Goal: Task Accomplishment & Management: Manage account settings

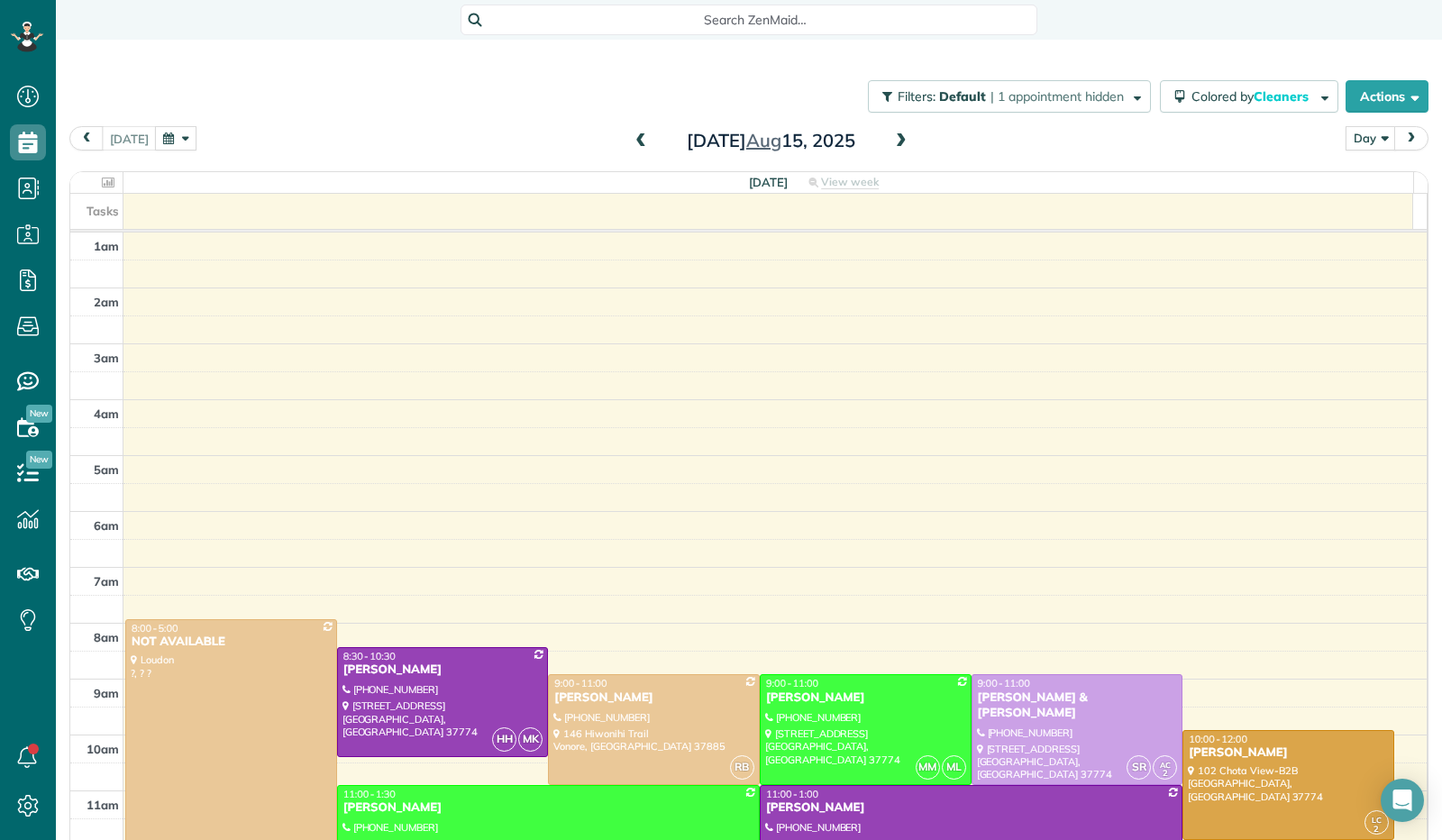
scroll to position [326, 0]
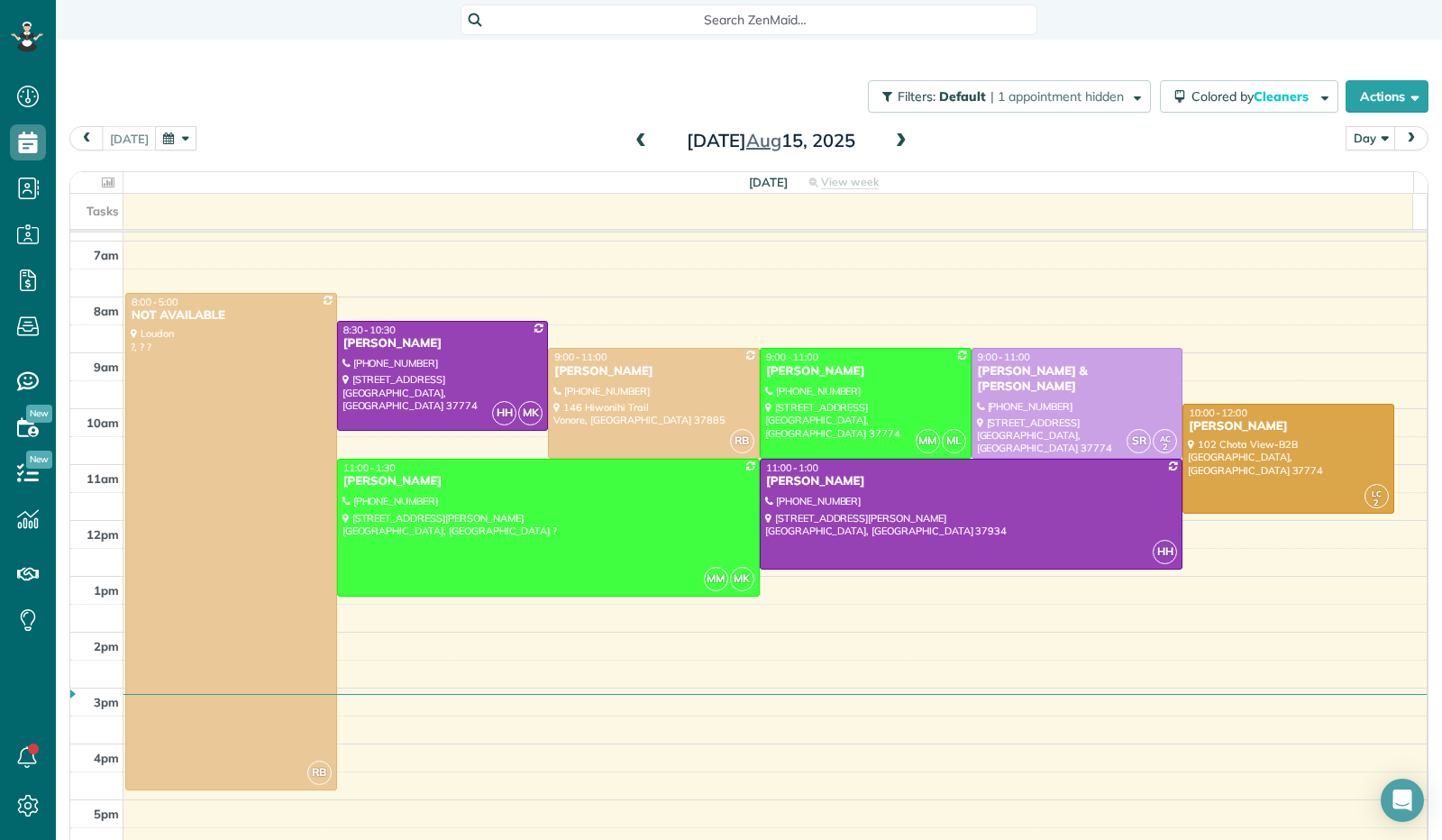
click at [891, 144] on span at bounding box center [901, 142] width 20 height 16
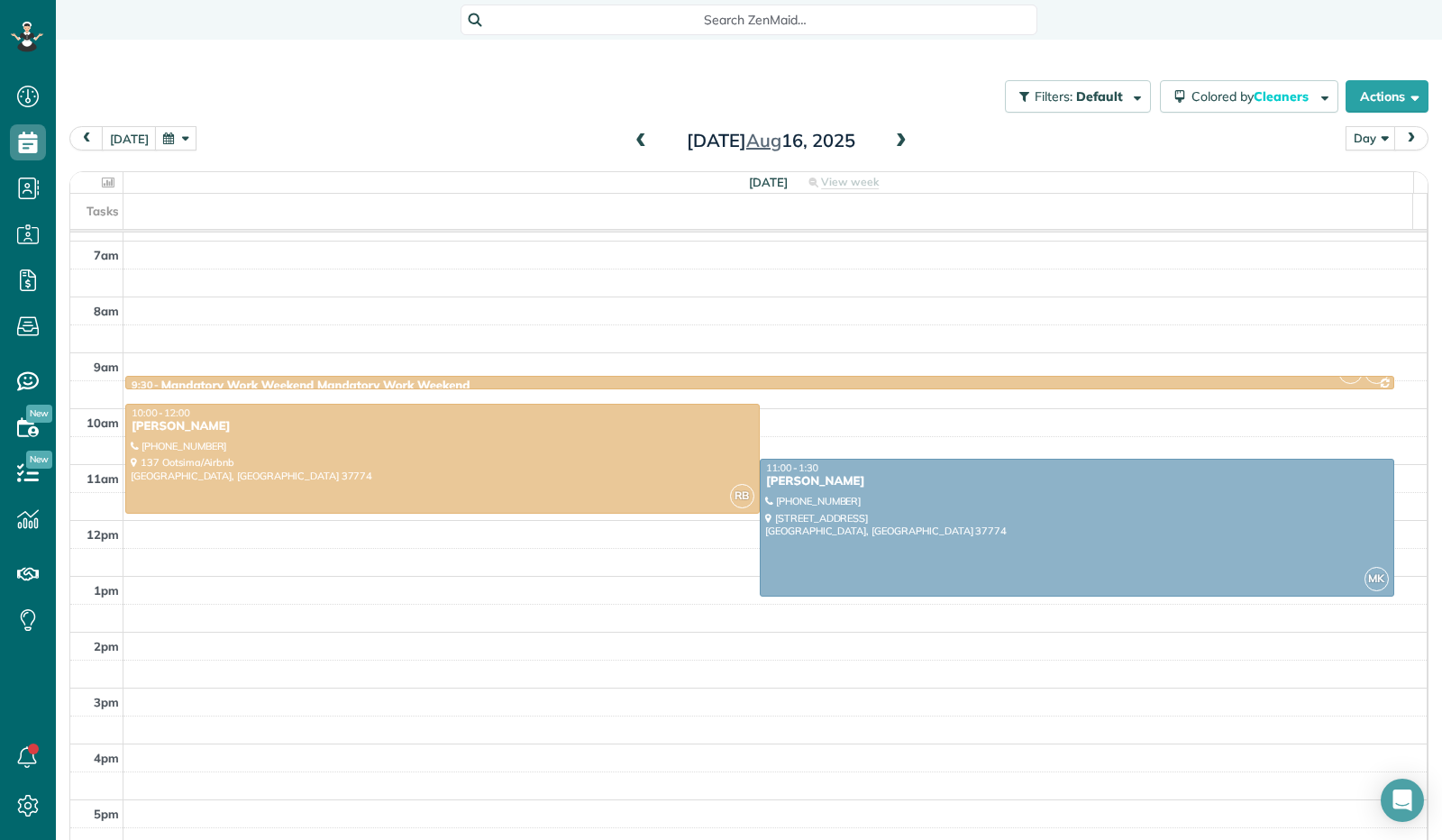
click at [891, 147] on span at bounding box center [901, 142] width 20 height 16
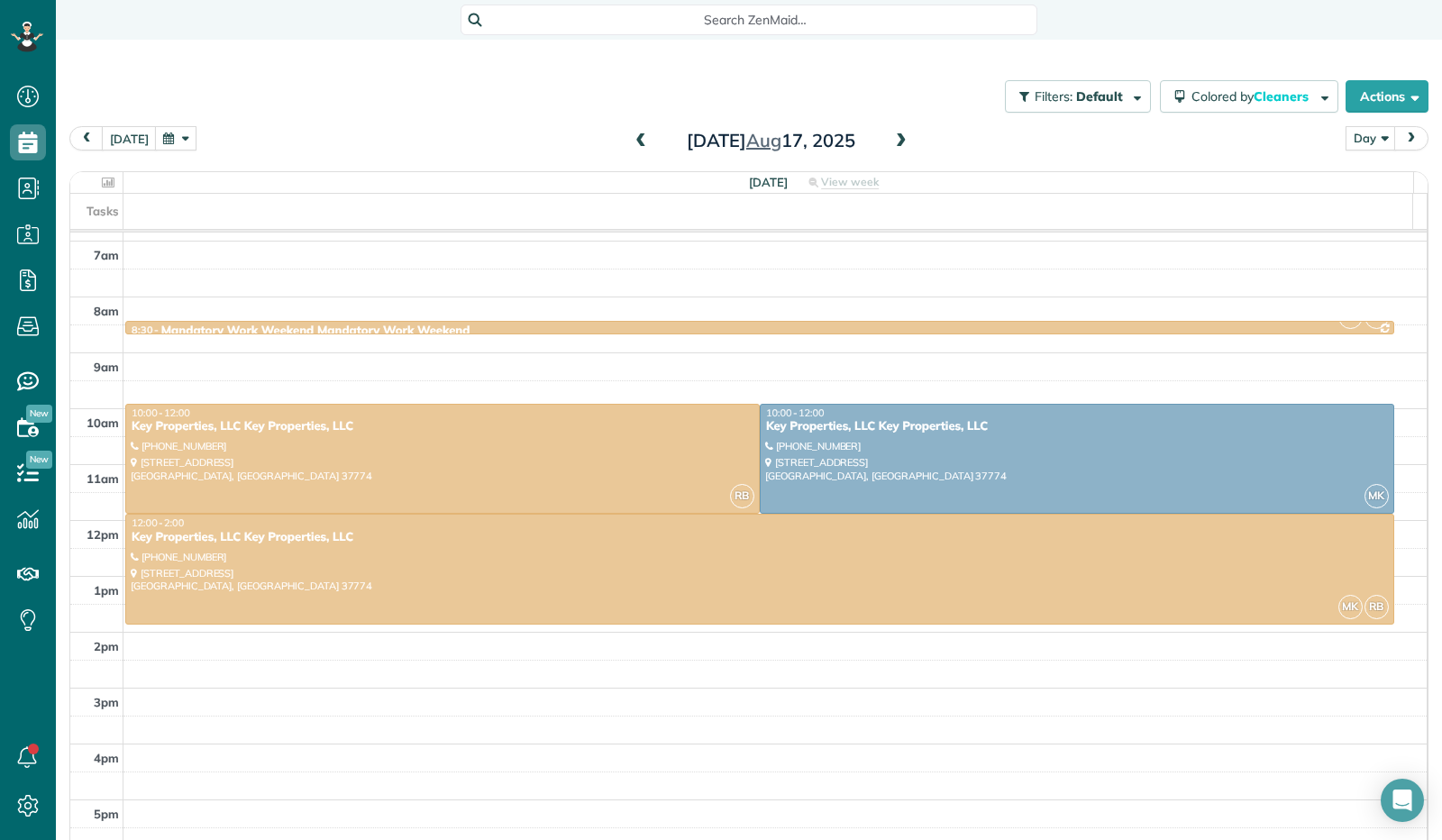
click at [891, 143] on span at bounding box center [901, 142] width 20 height 16
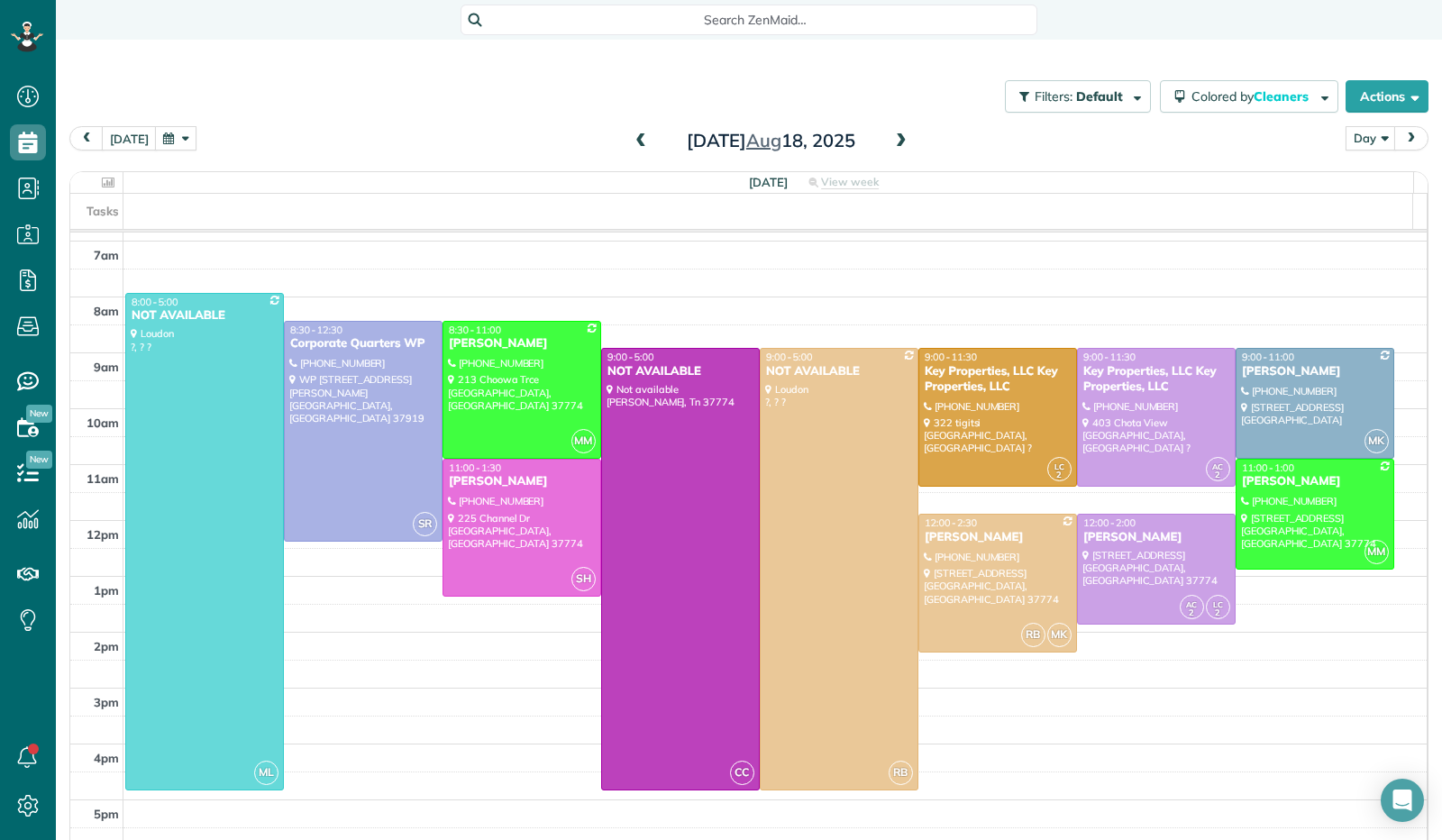
click at [899, 149] on span at bounding box center [901, 142] width 20 height 16
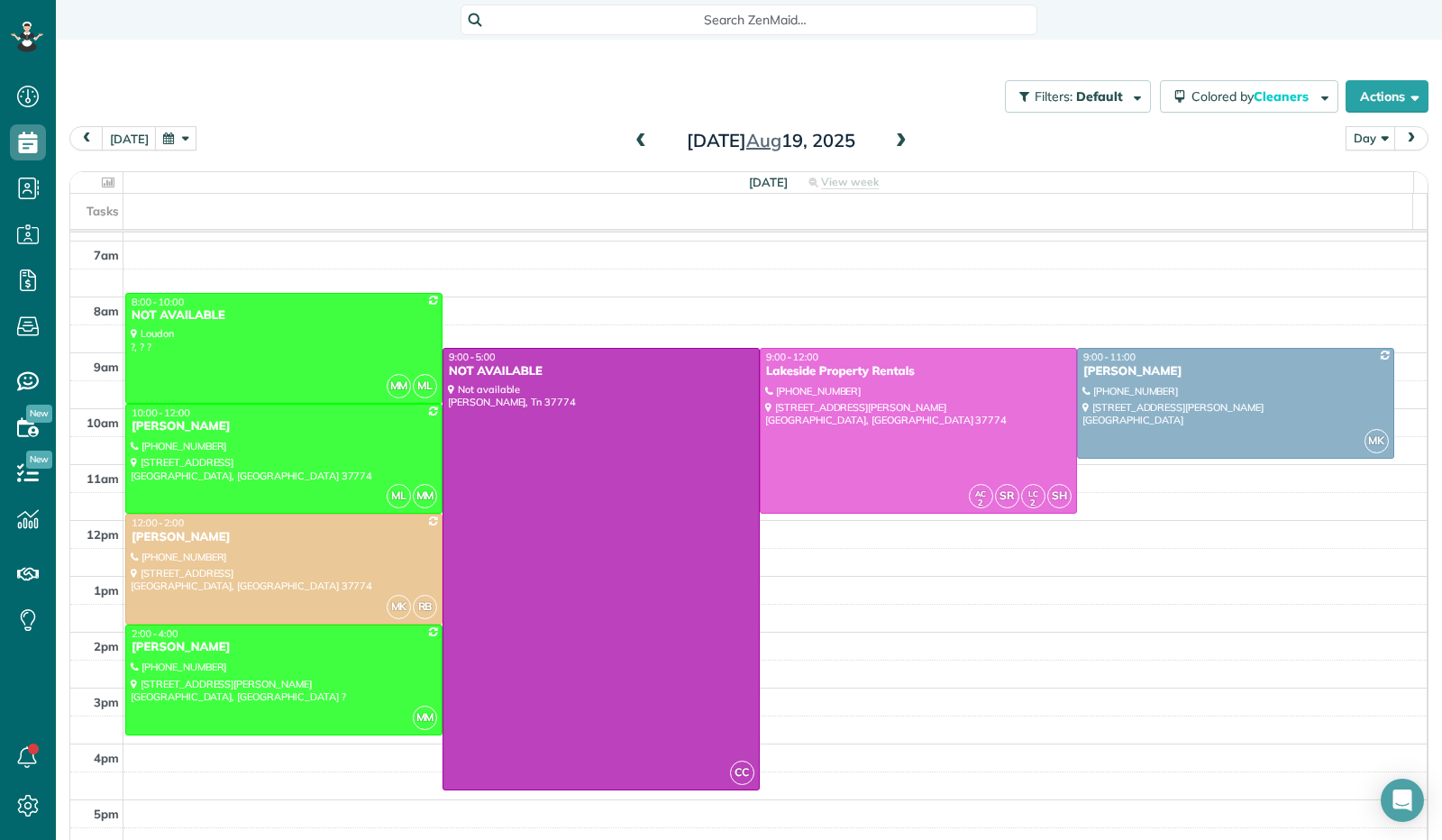
click at [893, 145] on span at bounding box center [901, 142] width 20 height 16
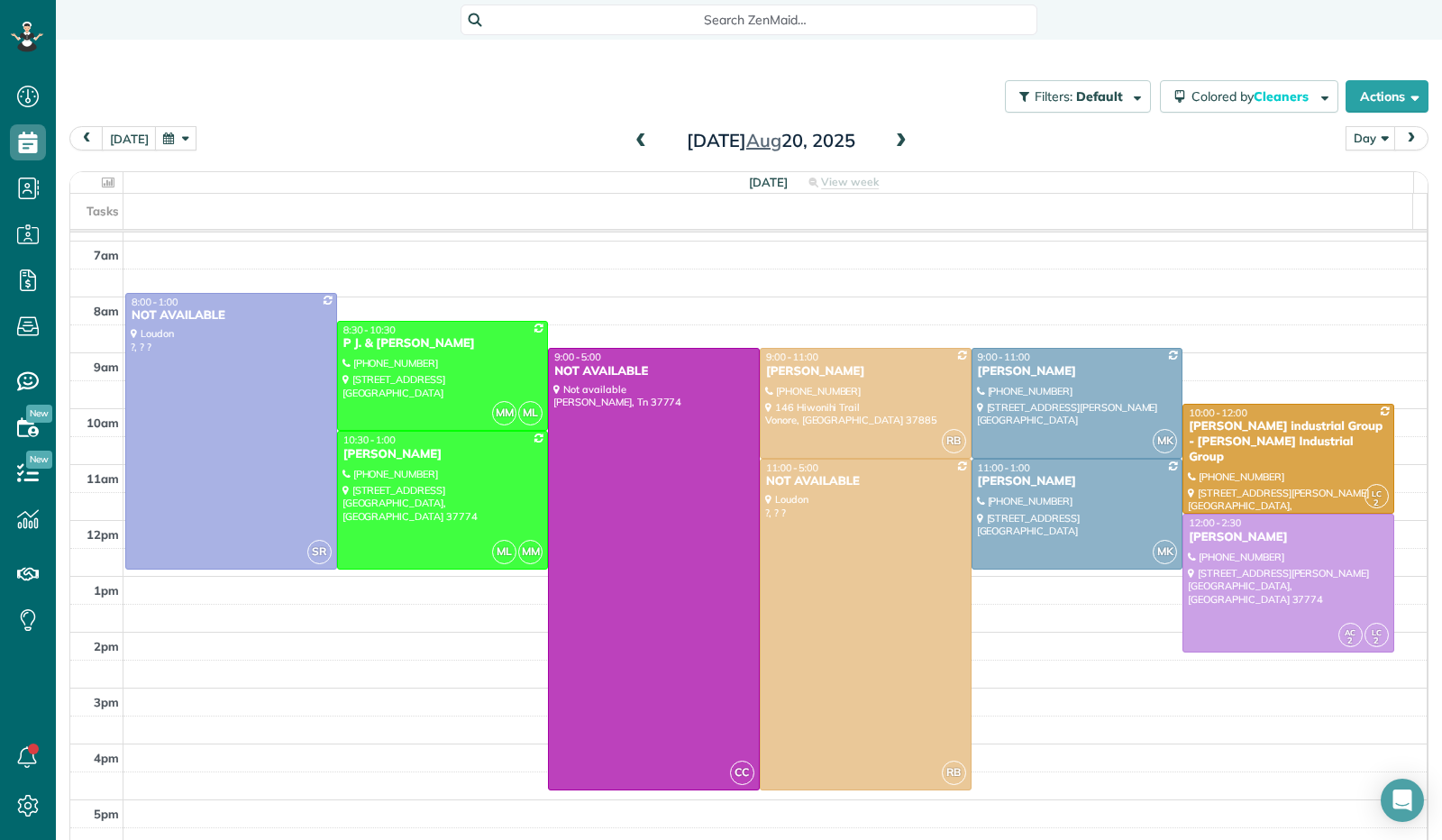
click at [894, 145] on span at bounding box center [901, 142] width 20 height 16
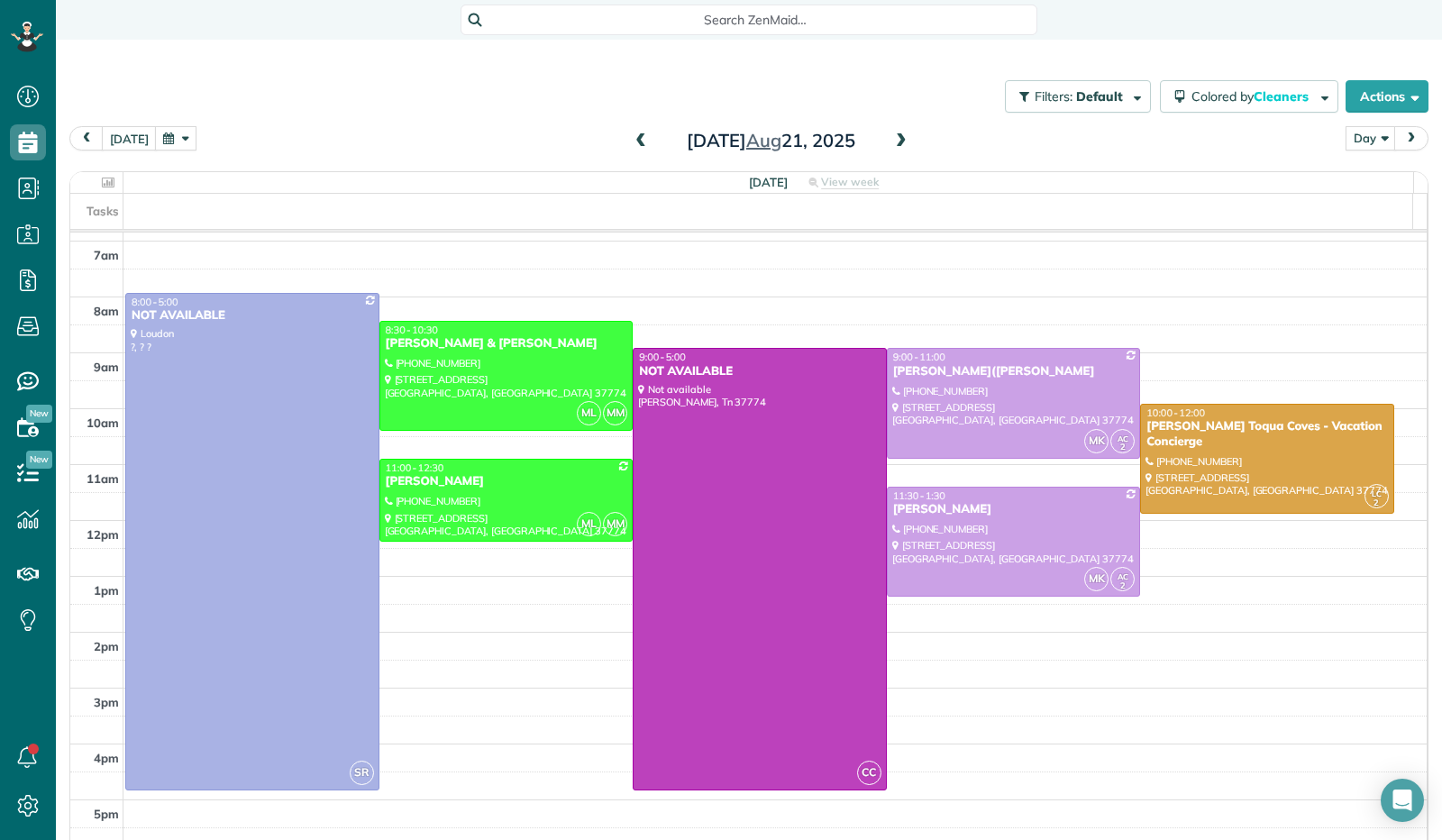
click at [893, 141] on span at bounding box center [901, 142] width 20 height 16
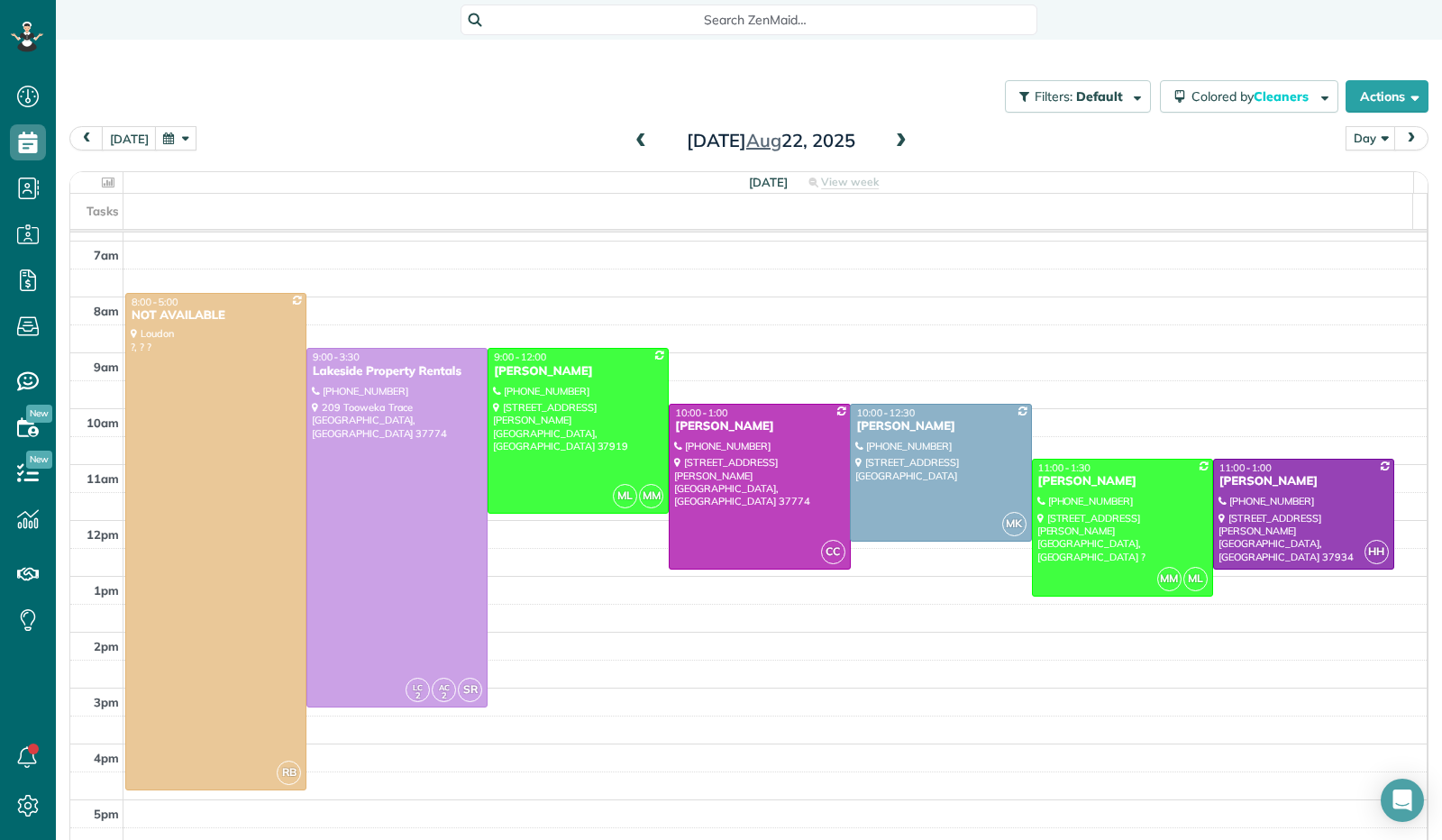
click at [893, 141] on span at bounding box center [901, 142] width 20 height 16
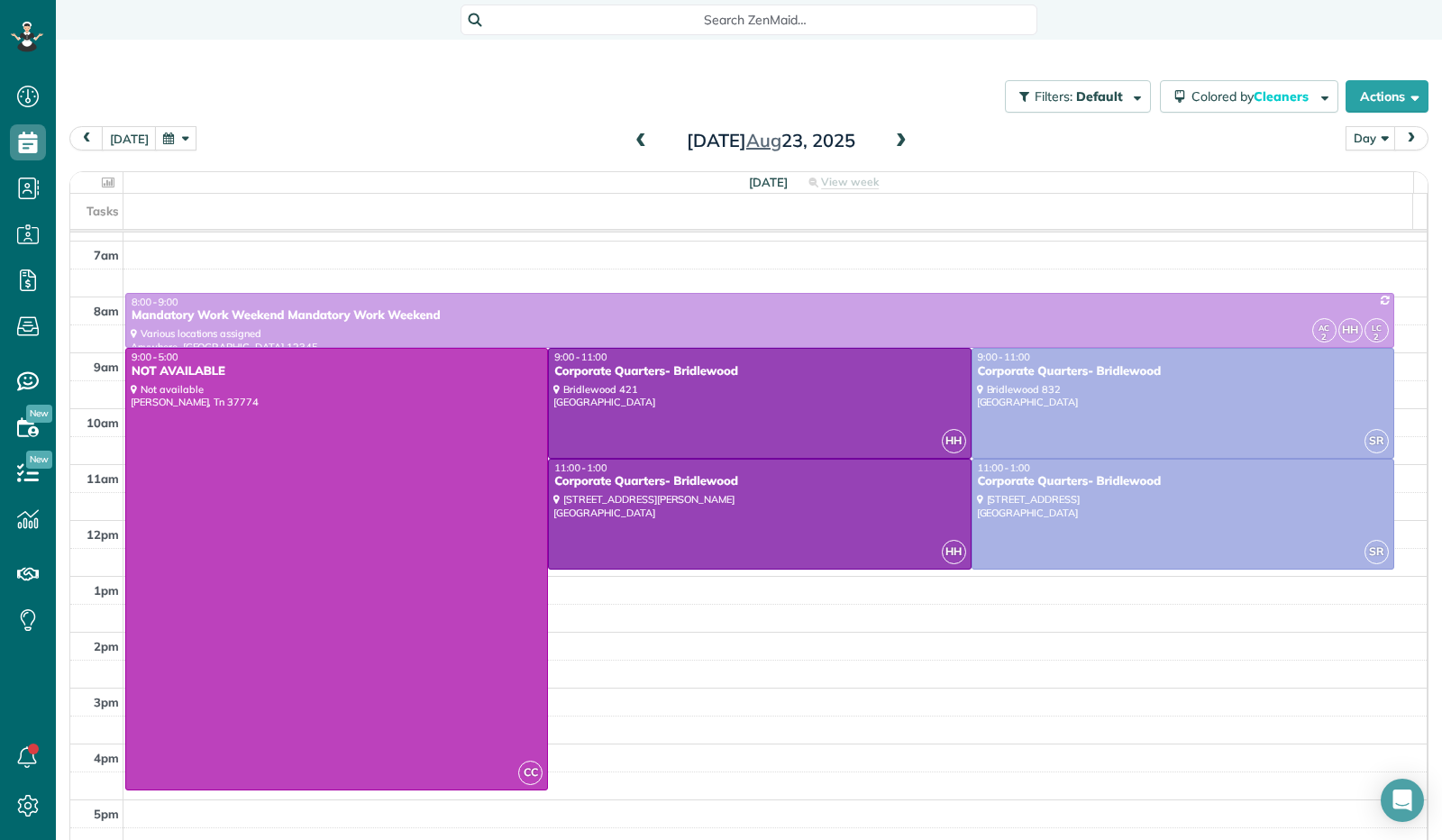
click at [893, 141] on span at bounding box center [901, 142] width 20 height 16
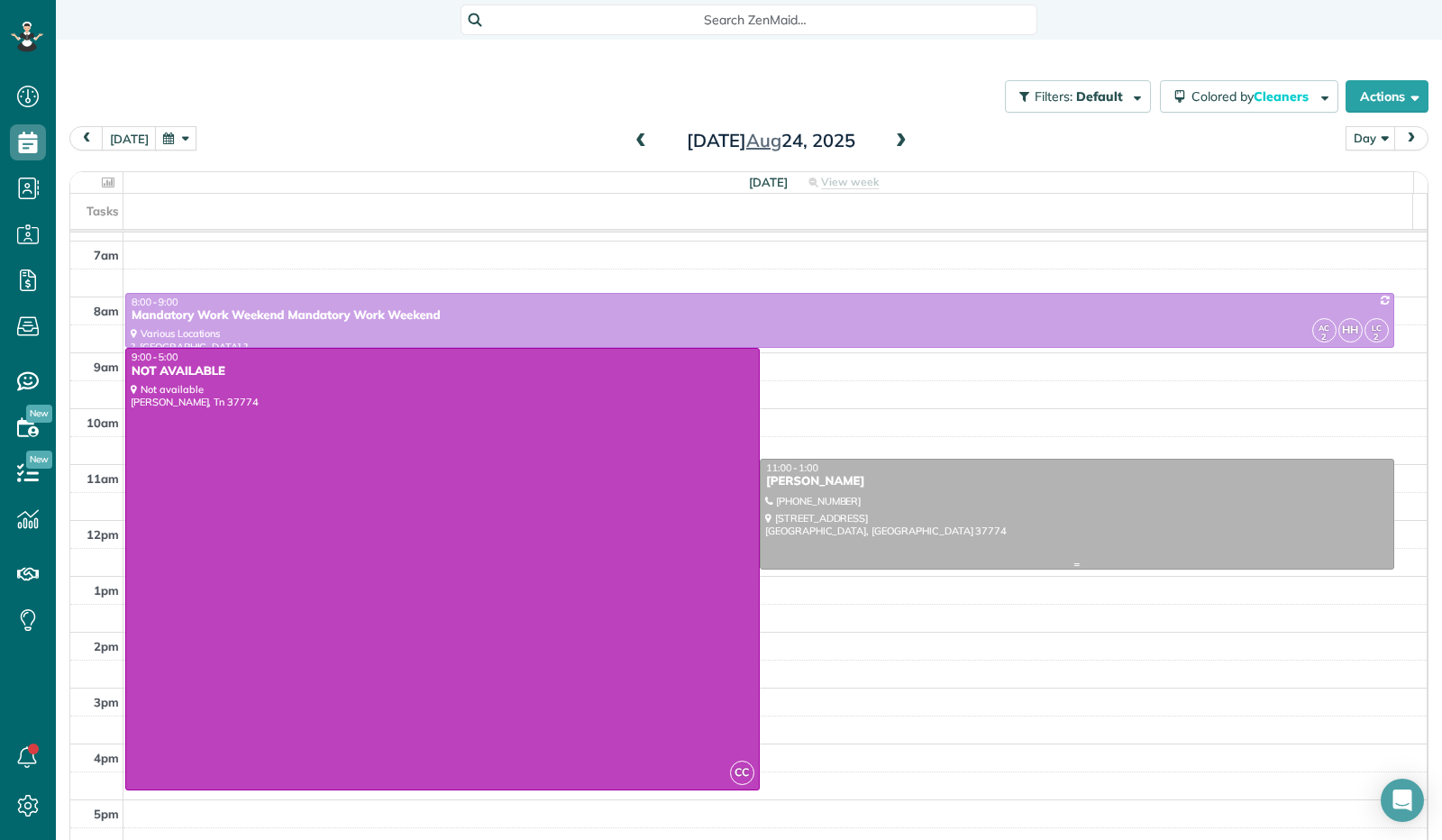
click at [955, 506] on div at bounding box center [1077, 513] width 633 height 109
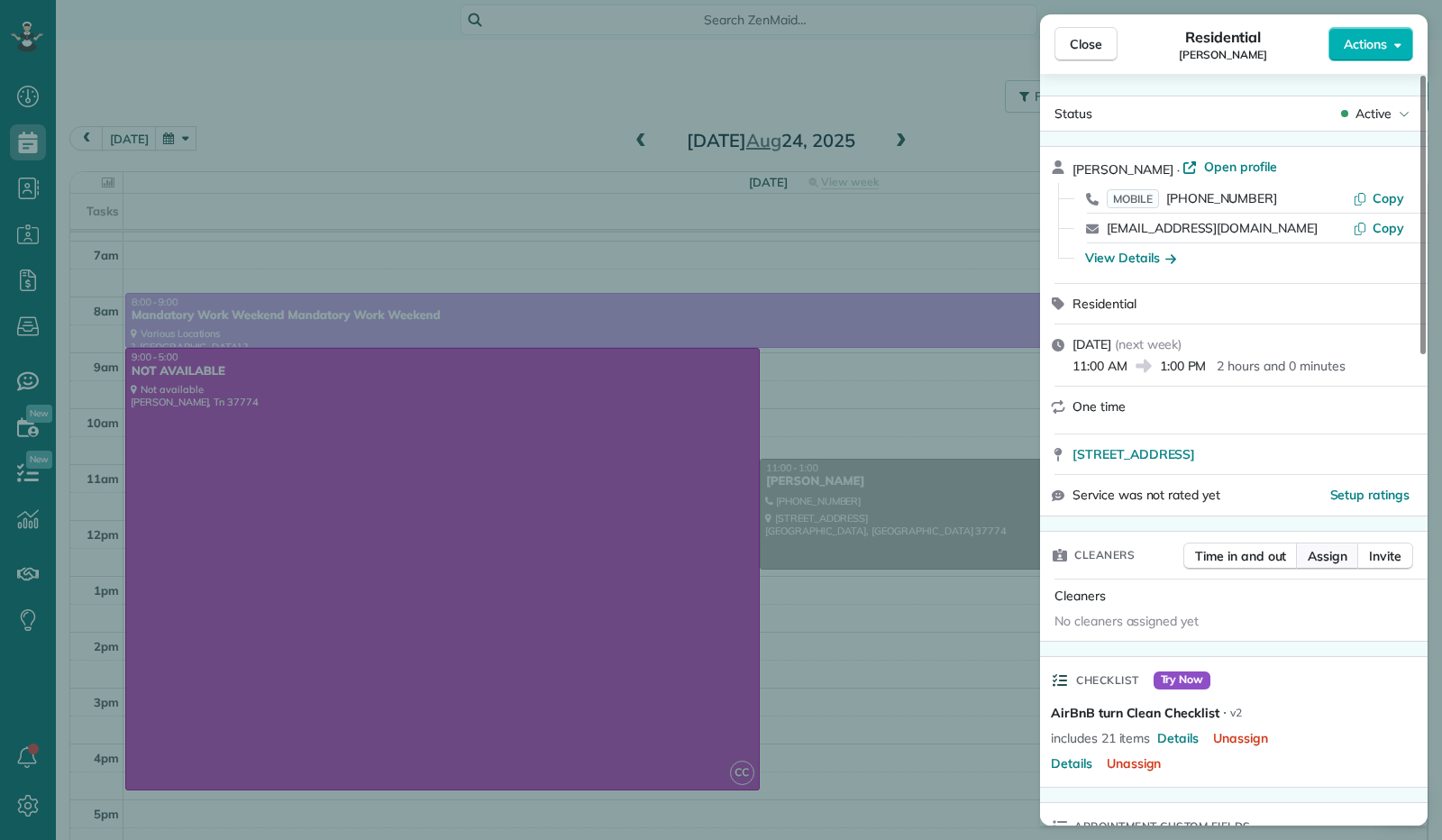
click at [1318, 555] on span "Assign" at bounding box center [1327, 556] width 39 height 18
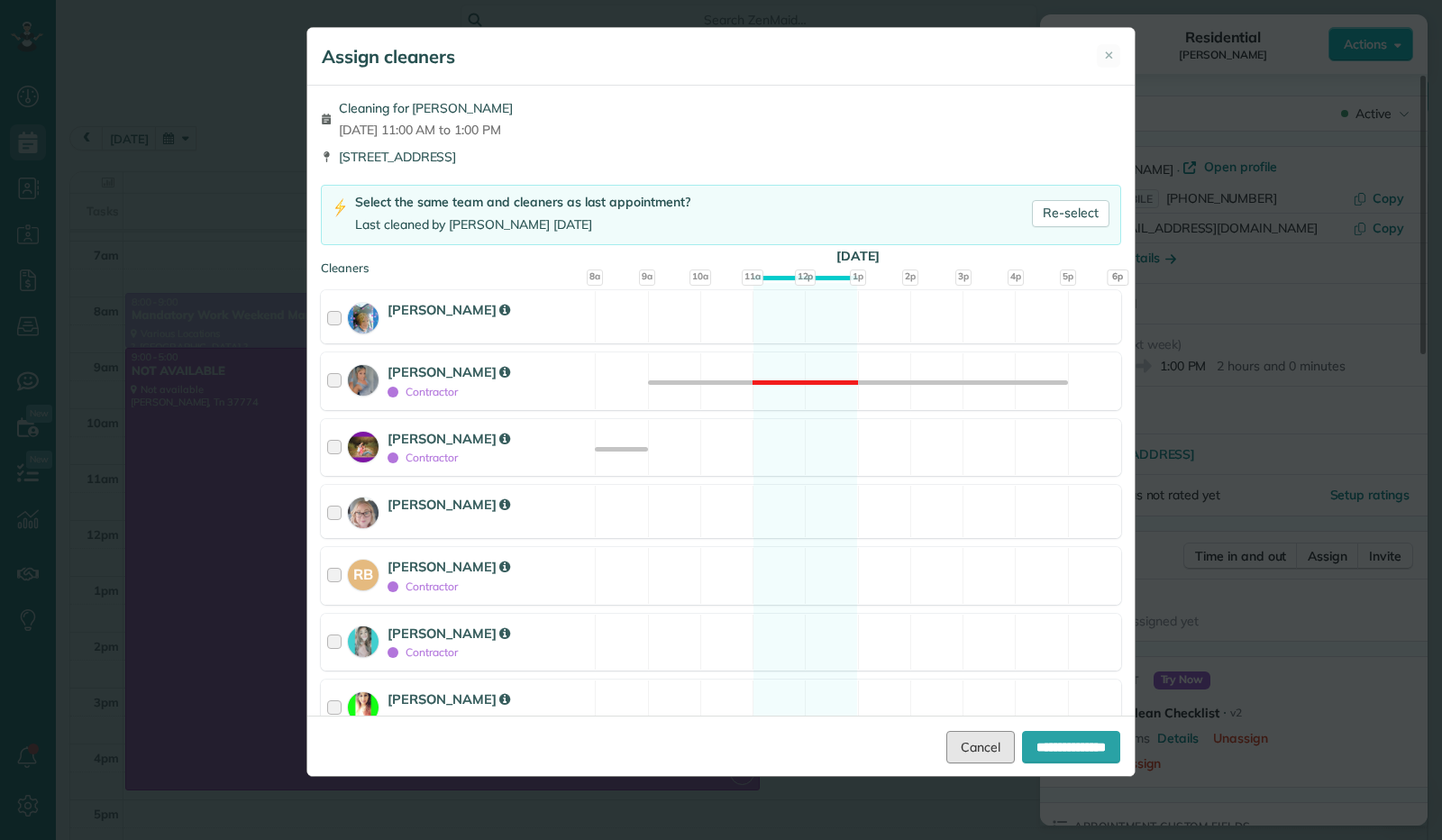
click at [963, 747] on link "Cancel" at bounding box center [980, 747] width 68 height 33
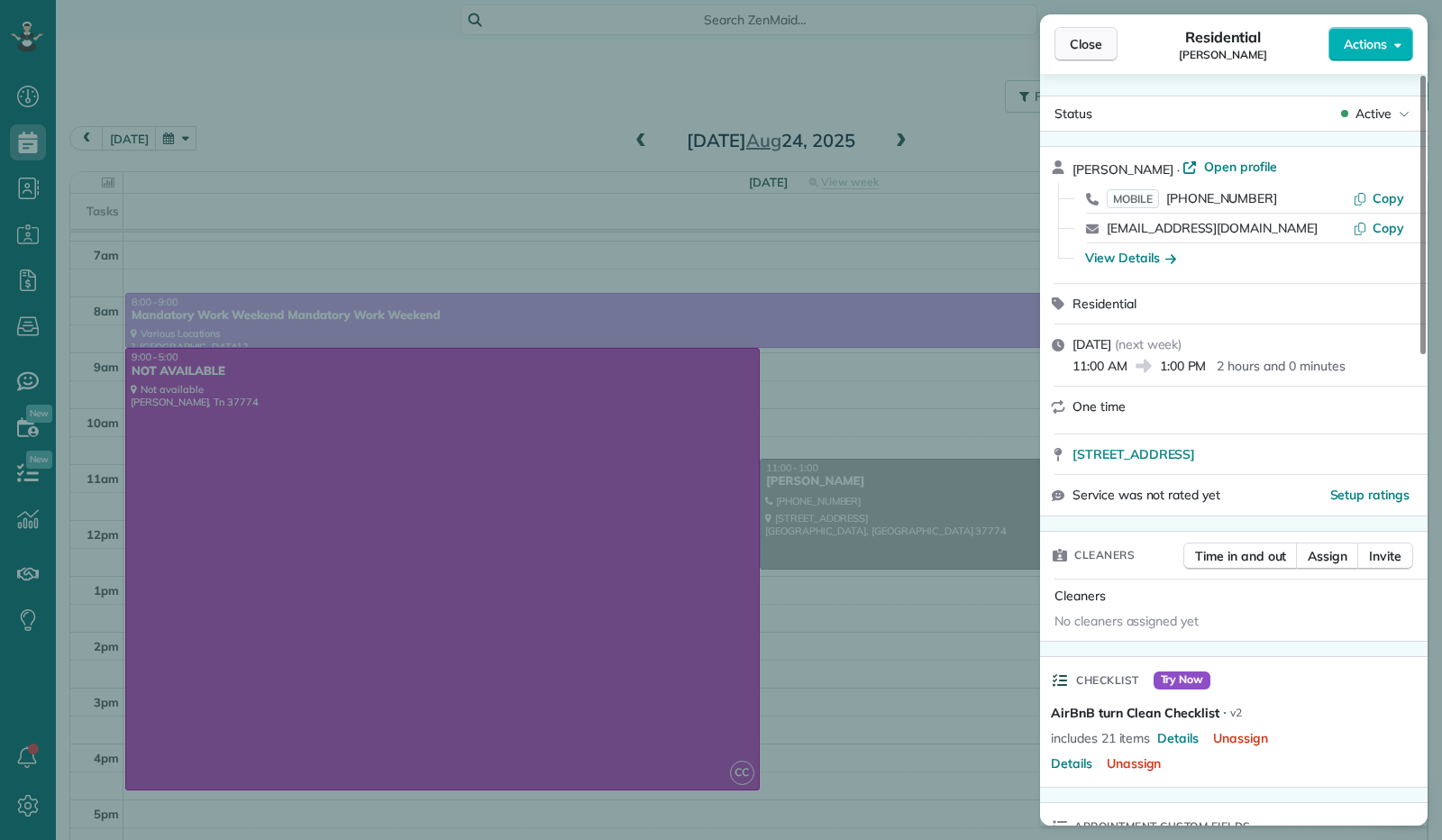
click at [1081, 45] on span "Close" at bounding box center [1087, 44] width 33 height 18
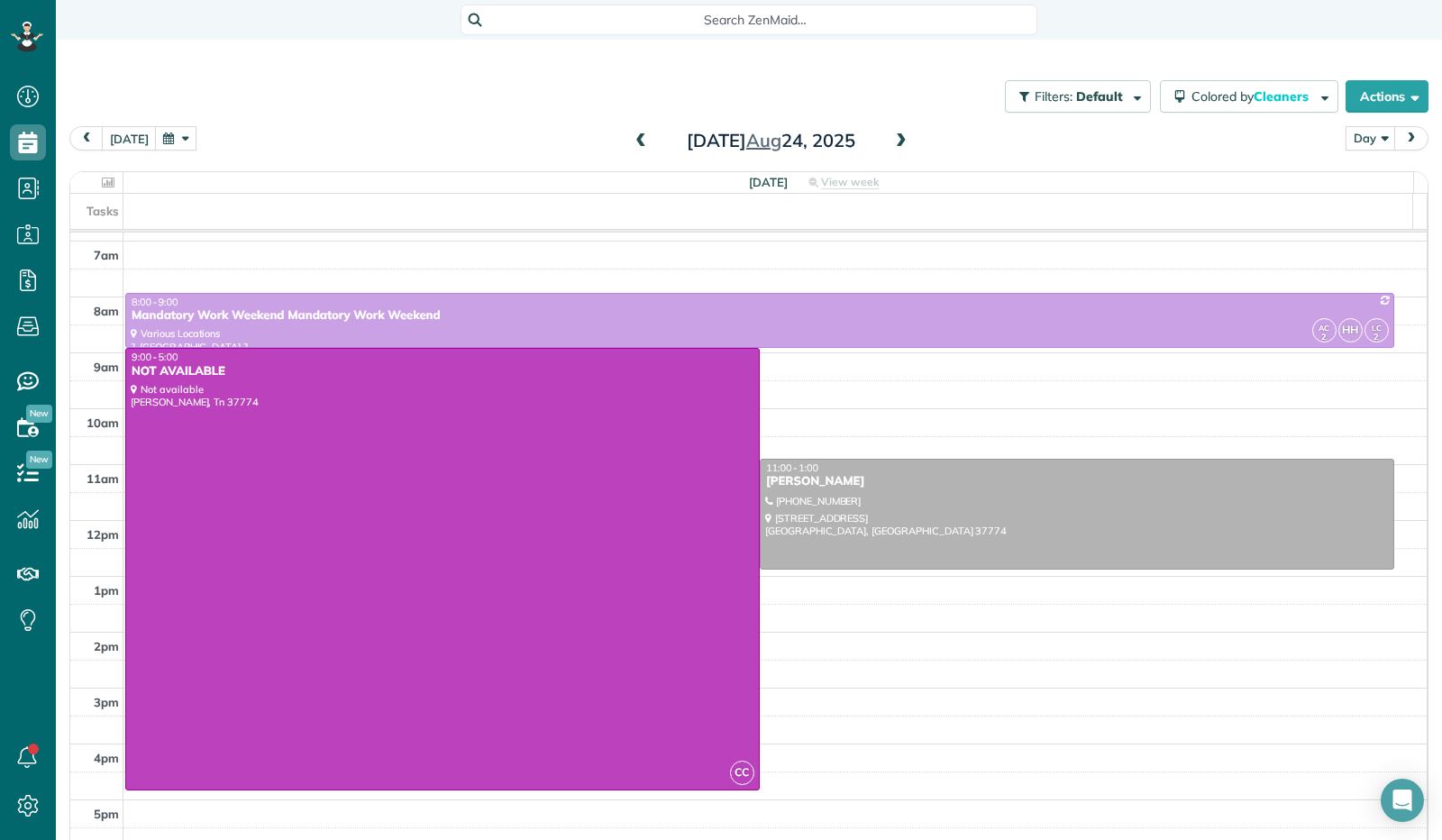
click at [891, 143] on span at bounding box center [901, 142] width 20 height 16
